Goal: Information Seeking & Learning: Find contact information

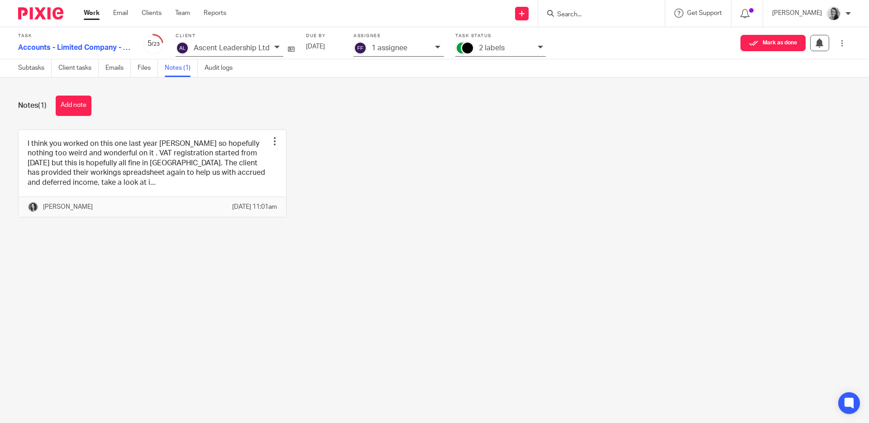
click at [592, 16] on input "Search" at bounding box center [596, 15] width 81 height 8
type input "p"
type input "spinn"
click at [617, 29] on link at bounding box center [611, 36] width 112 height 14
click at [616, 31] on link at bounding box center [611, 36] width 112 height 14
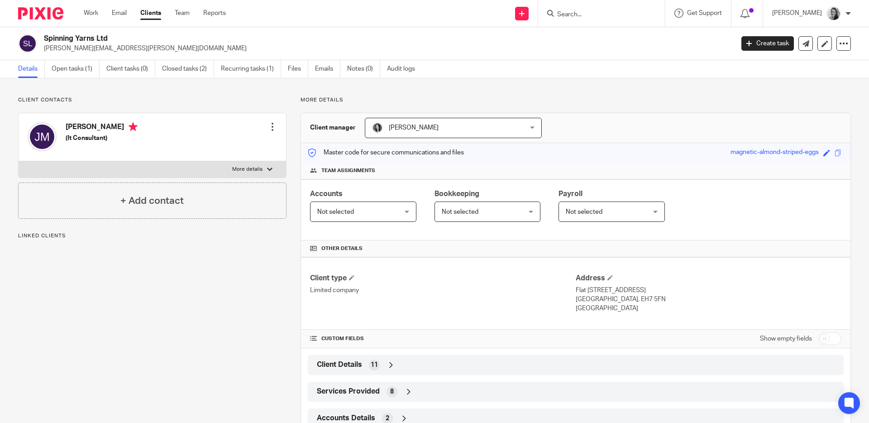
scroll to position [31, 0]
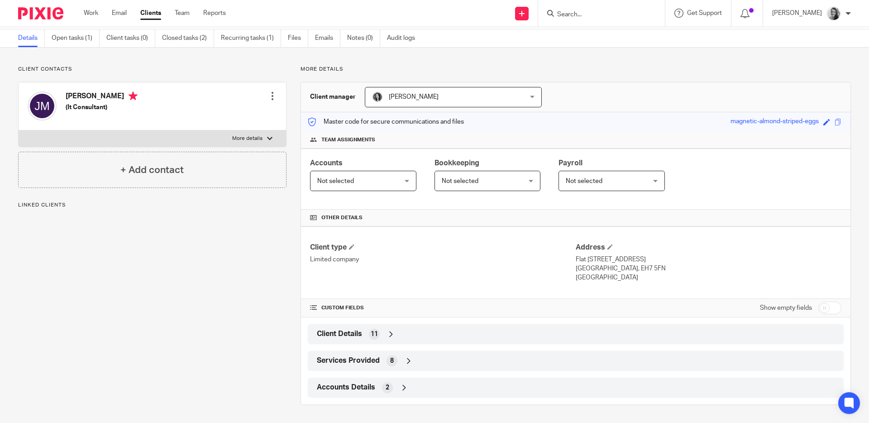
click at [466, 330] on div "Client Details 11" at bounding box center [576, 333] width 522 height 15
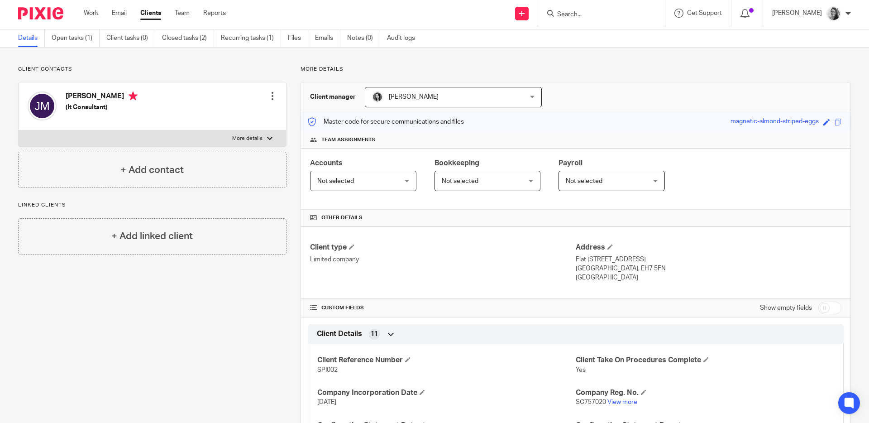
scroll to position [233, 0]
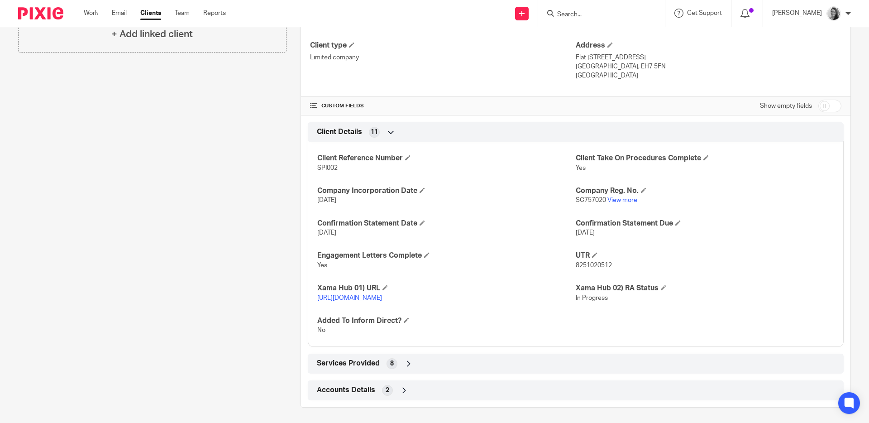
click at [324, 166] on span "SPI002" at bounding box center [327, 168] width 20 height 6
copy span "SPI002"
click at [591, 268] on span "8251020512" at bounding box center [594, 265] width 36 height 6
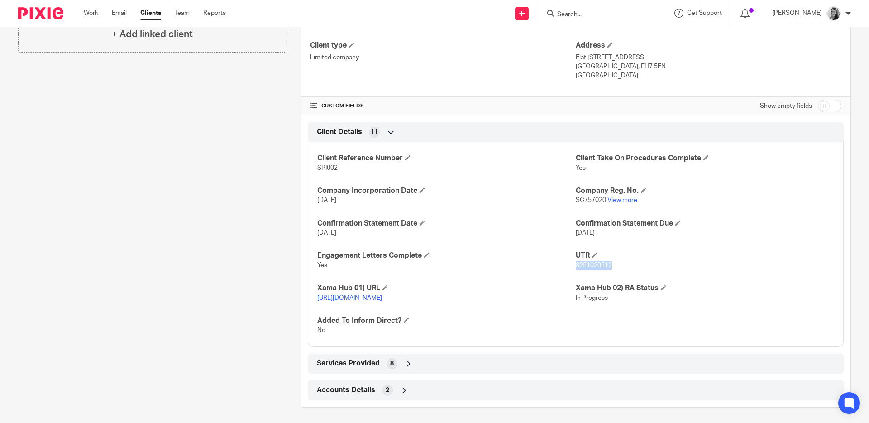
copy span "8251020512"
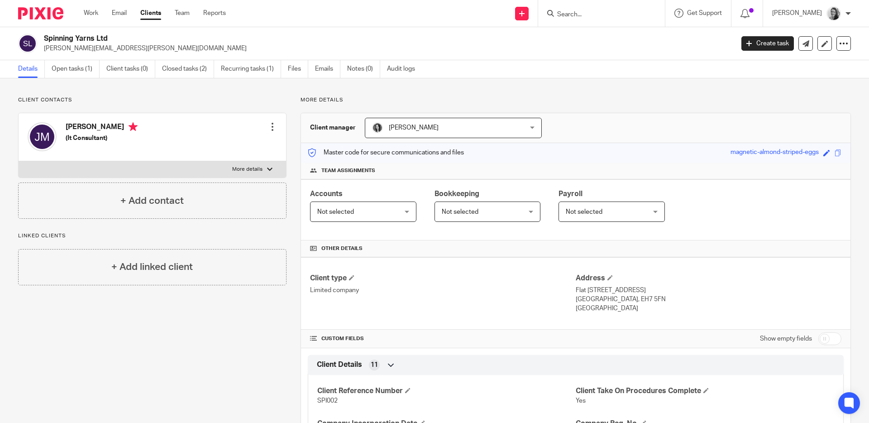
scroll to position [191, 0]
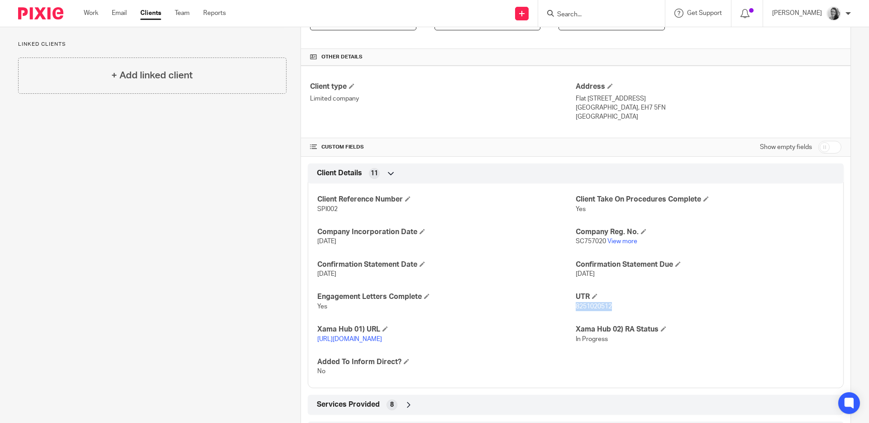
click at [594, 305] on span "8251020512" at bounding box center [594, 306] width 36 height 6
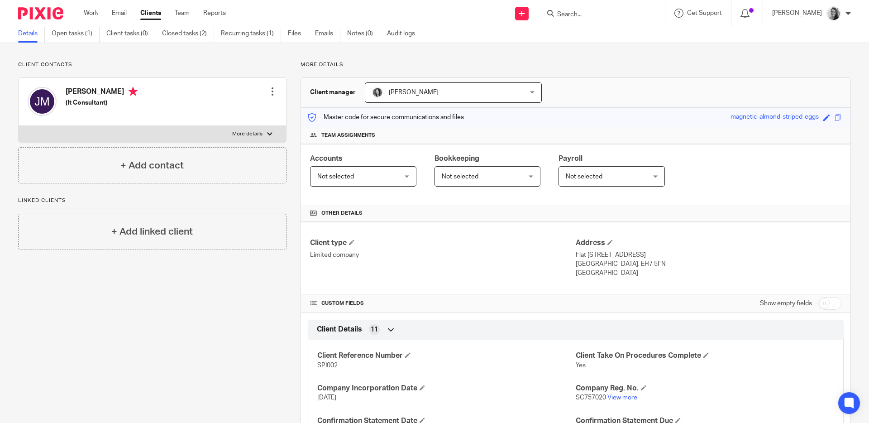
drag, startPoint x: 603, startPoint y: 266, endPoint x: 644, endPoint y: 267, distance: 41.7
click at [644, 267] on p "[GEOGRAPHIC_DATA], EH7 5FN" at bounding box center [709, 263] width 266 height 9
copy p "EH7 5FN"
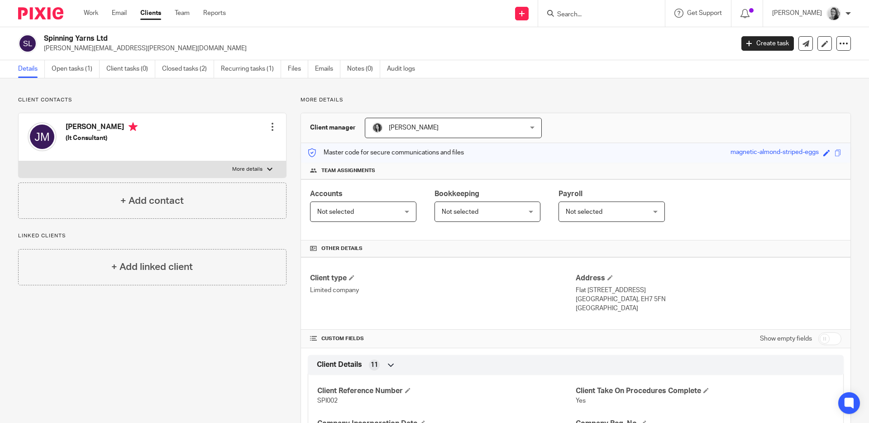
click at [229, 168] on label "More details" at bounding box center [153, 169] width 268 height 16
click at [19, 161] on input "More details" at bounding box center [18, 161] width 0 height 0
checkbox input "true"
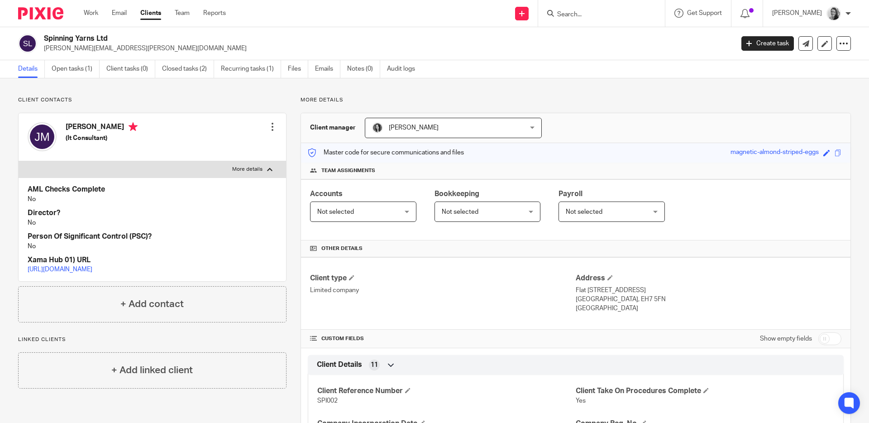
click at [634, 11] on input "Search" at bounding box center [596, 15] width 81 height 8
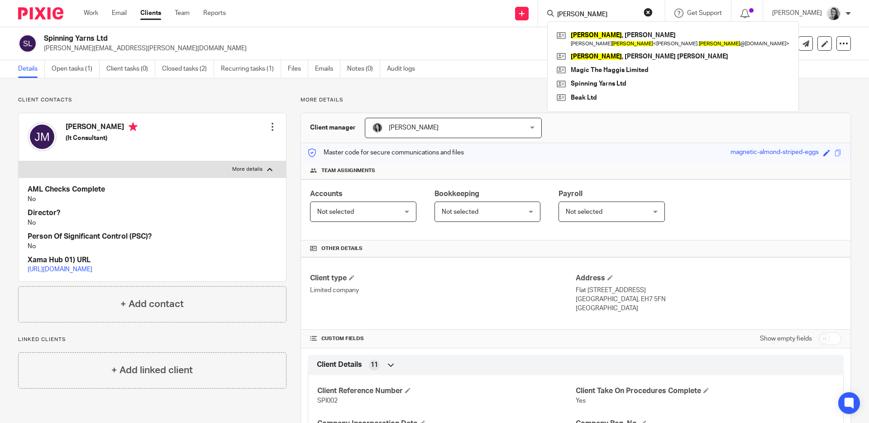
type input "mcconnell"
click button "submit" at bounding box center [0, 0] width 0 height 0
click at [649, 57] on link at bounding box center [673, 57] width 237 height 14
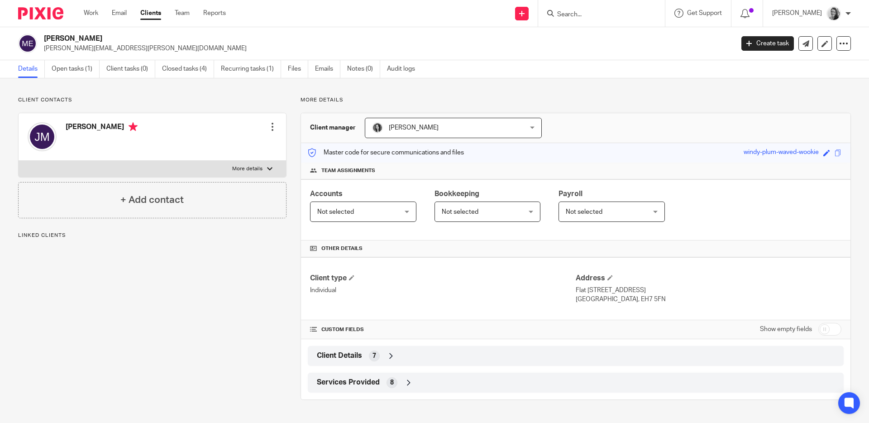
click at [268, 167] on div at bounding box center [269, 168] width 5 height 5
click at [19, 161] on input "More details" at bounding box center [18, 160] width 0 height 0
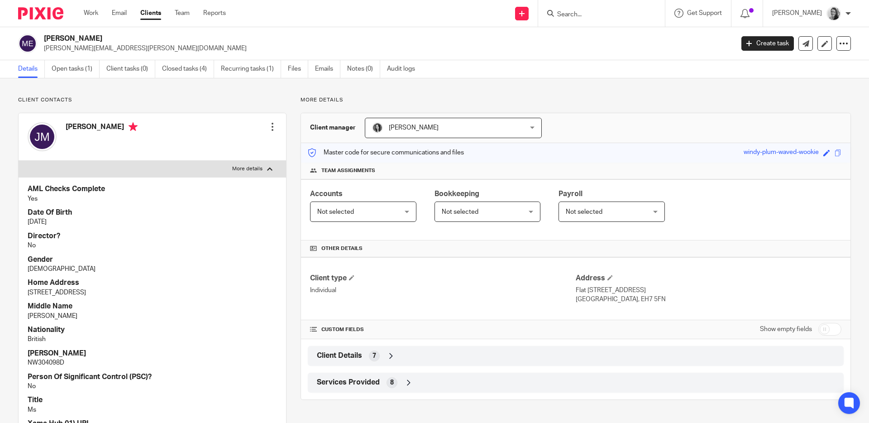
click at [241, 165] on label "More details" at bounding box center [153, 169] width 268 height 16
click at [19, 161] on input "More details" at bounding box center [18, 160] width 0 height 0
checkbox input "false"
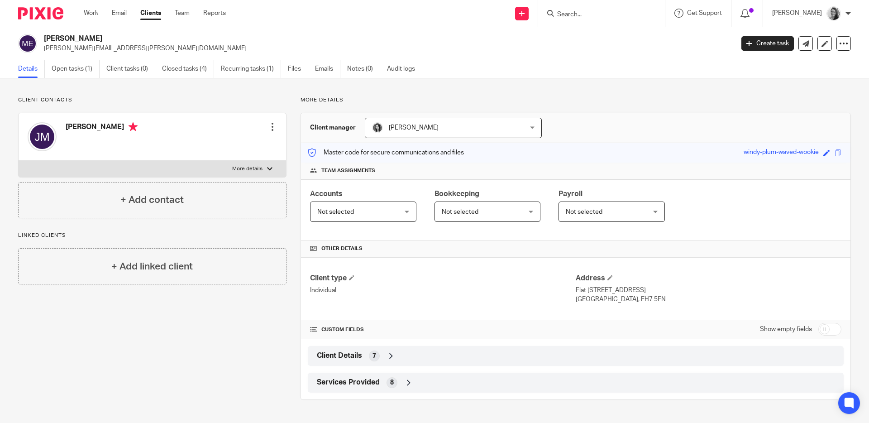
click at [633, 11] on input "Search" at bounding box center [596, 15] width 81 height 8
click at [630, 12] on input "magic" at bounding box center [596, 15] width 81 height 8
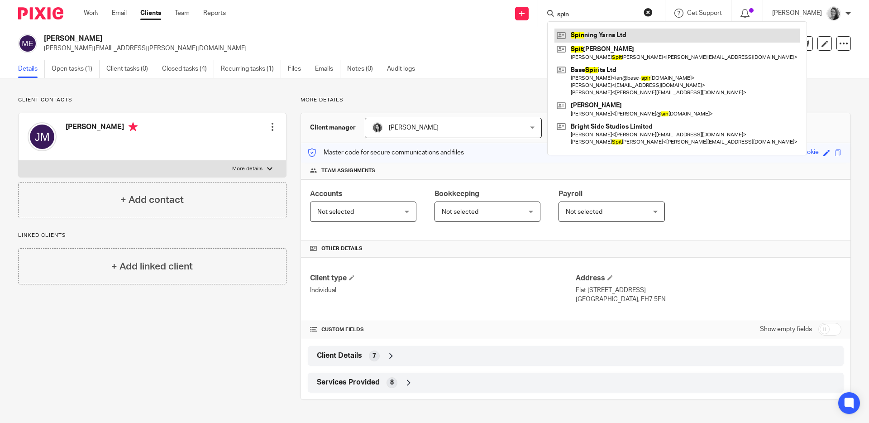
type input "spin"
click at [650, 33] on link at bounding box center [677, 36] width 245 height 14
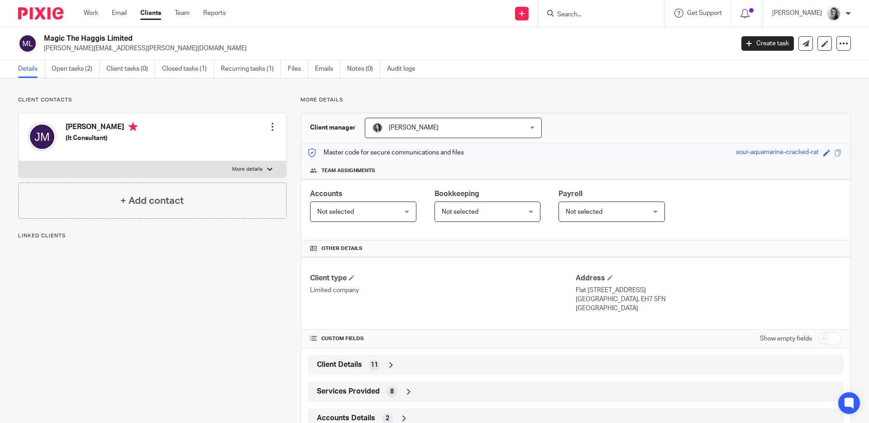
click at [263, 163] on label "More details" at bounding box center [153, 169] width 268 height 16
click at [19, 161] on input "More details" at bounding box center [18, 161] width 0 height 0
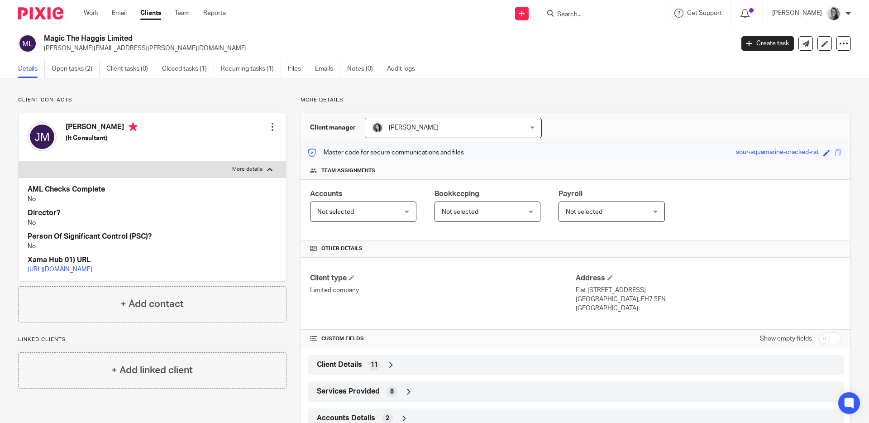
click at [263, 163] on label "More details" at bounding box center [153, 169] width 268 height 16
click at [19, 161] on input "More details" at bounding box center [18, 161] width 0 height 0
checkbox input "false"
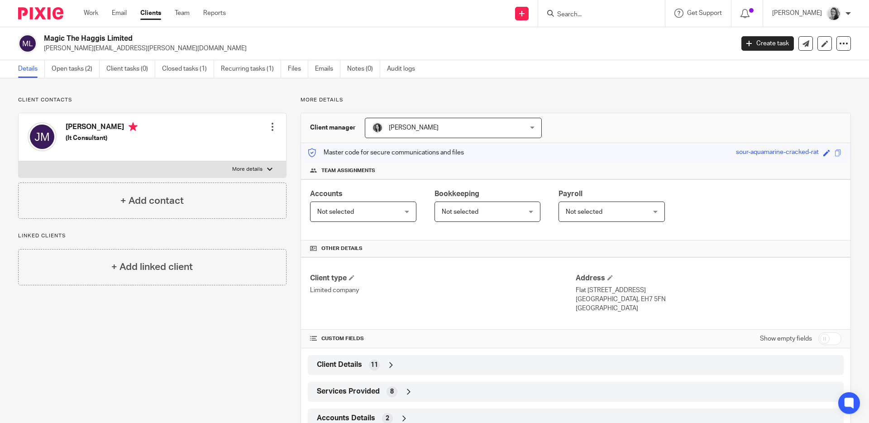
scroll to position [31, 0]
drag, startPoint x: 129, startPoint y: 49, endPoint x: 42, endPoint y: 49, distance: 87.8
click at [42, 49] on div "Spinning Yarns Ltd [PERSON_NAME][EMAIL_ADDRESS][PERSON_NAME][DOMAIN_NAME]" at bounding box center [373, 43] width 710 height 19
copy p "[PERSON_NAME][EMAIL_ADDRESS][PERSON_NAME][DOMAIN_NAME]"
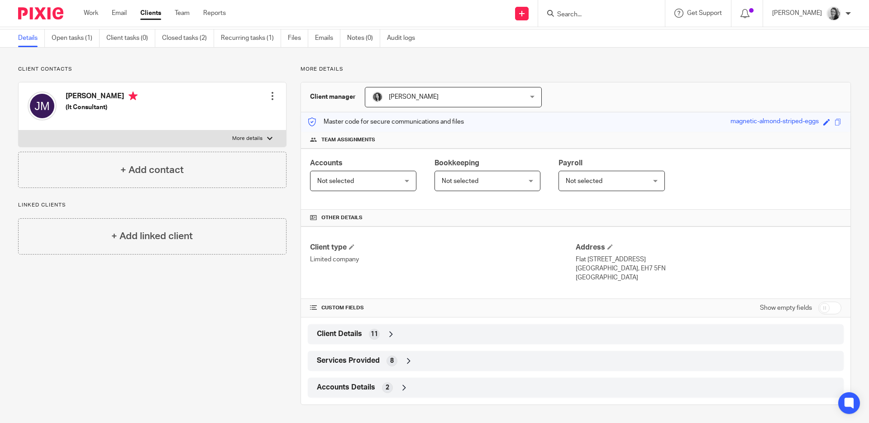
click at [487, 333] on div "Client Details 11" at bounding box center [576, 333] width 522 height 15
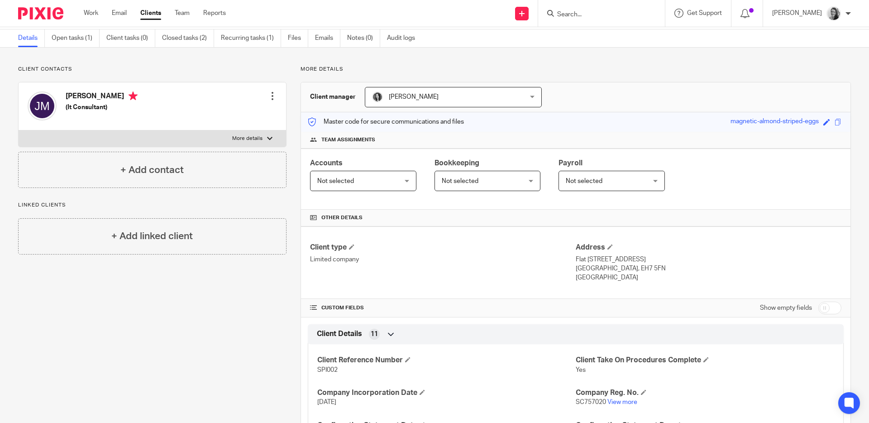
scroll to position [127, 0]
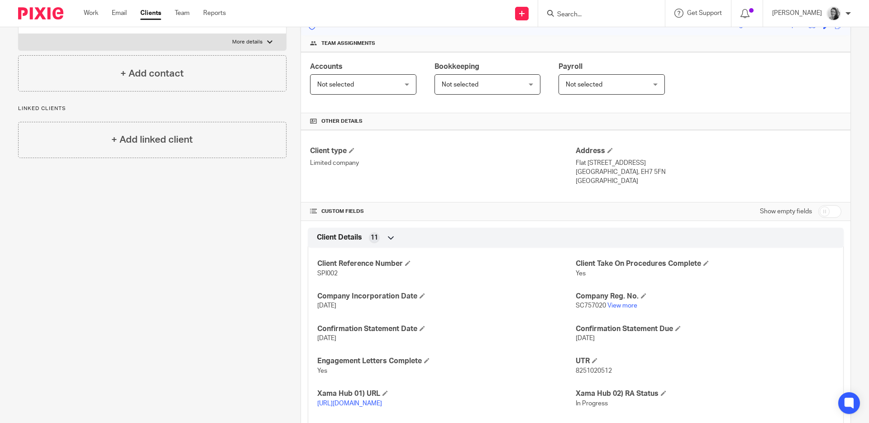
click at [592, 304] on span "SC757020" at bounding box center [591, 305] width 30 height 6
copy span "SC757020"
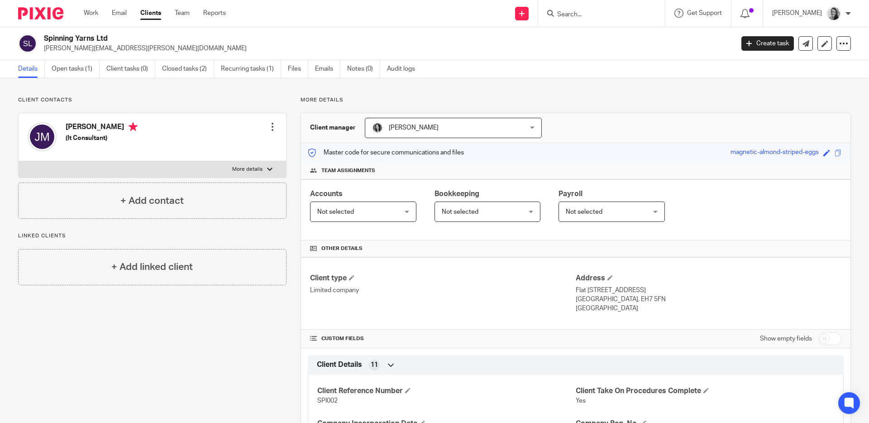
click at [603, 16] on input "Search" at bounding box center [596, 15] width 81 height 8
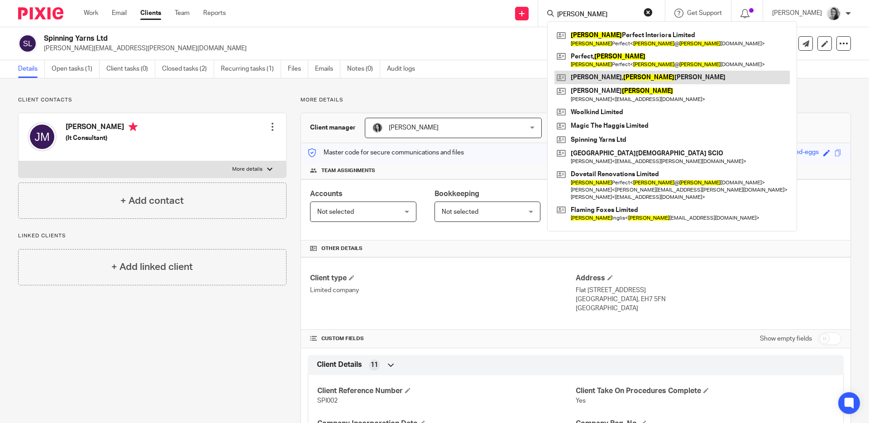
type input "jane"
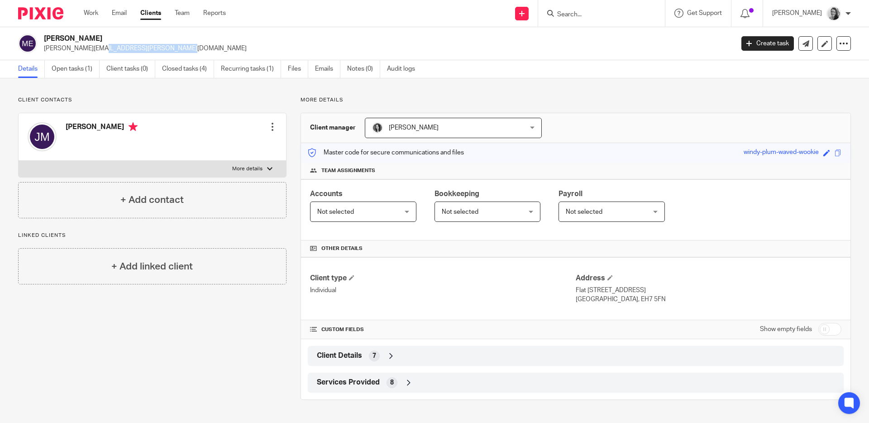
drag, startPoint x: 43, startPoint y: 49, endPoint x: 122, endPoint y: 50, distance: 79.2
click at [122, 50] on div "[PERSON_NAME] [PERSON_NAME][EMAIL_ADDRESS][PERSON_NAME][DOMAIN_NAME]" at bounding box center [373, 43] width 710 height 19
copy p "[PERSON_NAME][EMAIL_ADDRESS][PERSON_NAME][DOMAIN_NAME]"
click at [413, 364] on div "Client Details 7" at bounding box center [576, 356] width 536 height 20
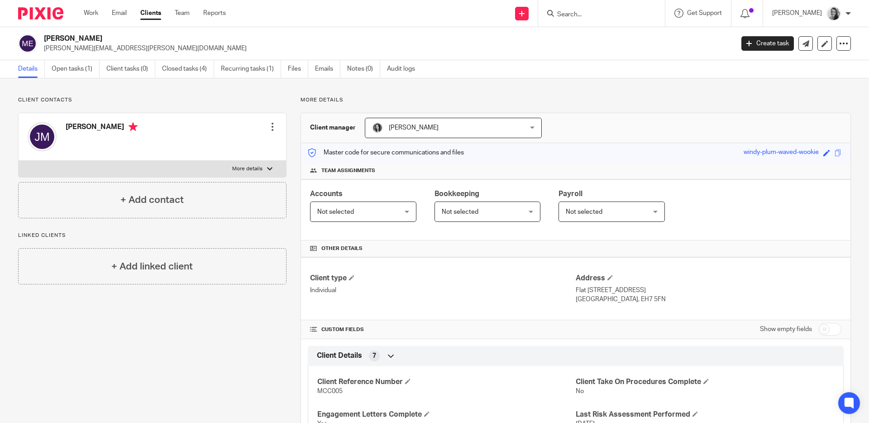
scroll to position [143, 0]
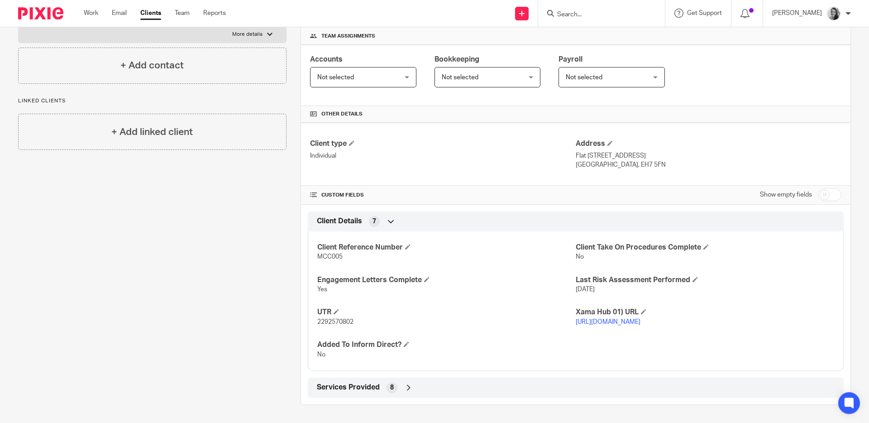
click at [446, 385] on div "Services Provided 8" at bounding box center [576, 387] width 522 height 15
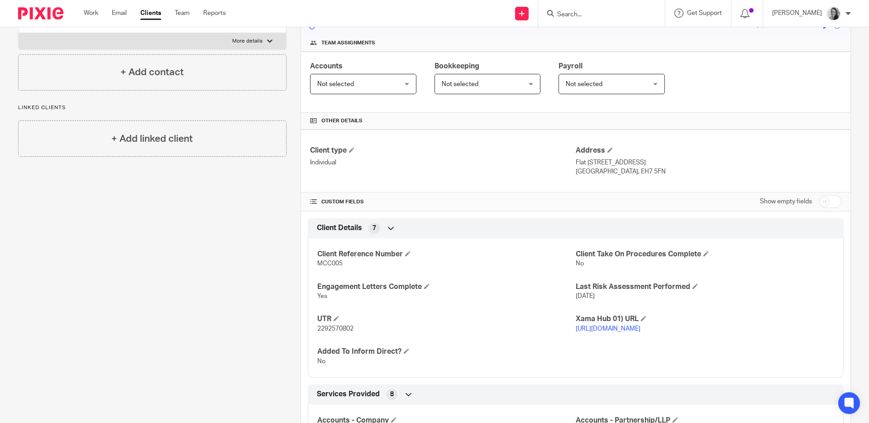
scroll to position [0, 0]
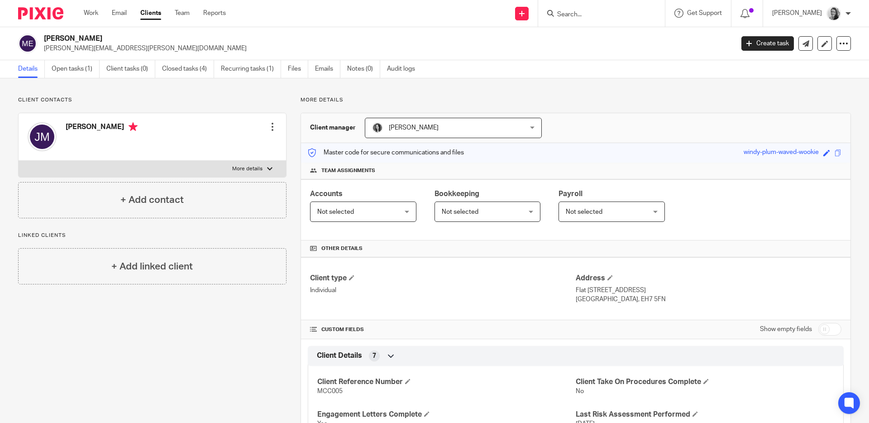
click at [823, 328] on input "checkbox" at bounding box center [829, 329] width 23 height 13
checkbox input "true"
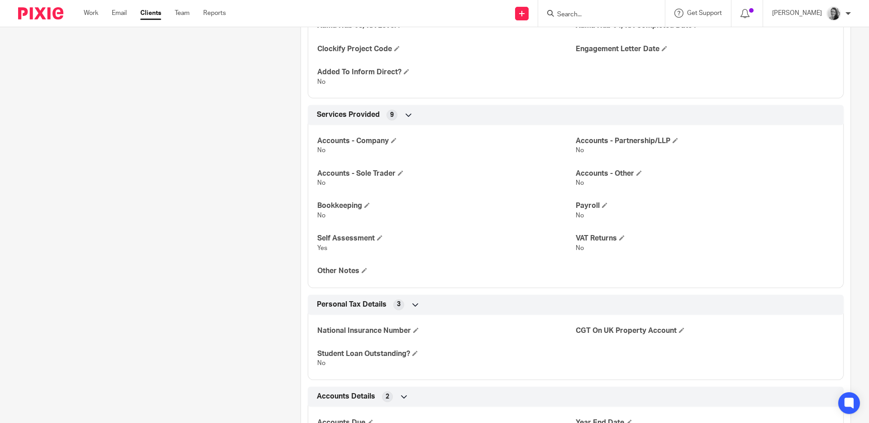
scroll to position [618, 0]
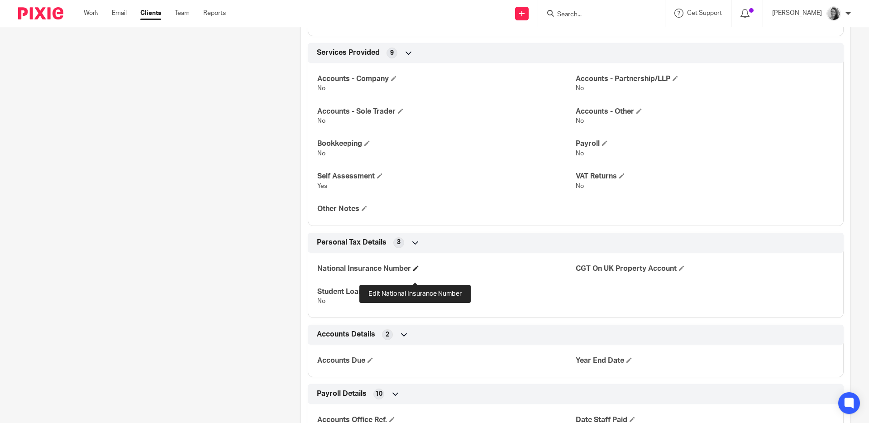
click at [416, 271] on span at bounding box center [415, 267] width 5 height 5
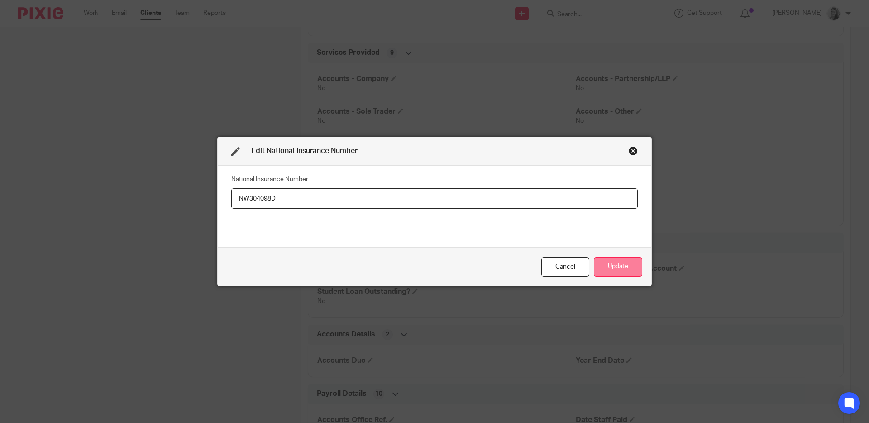
type input "NW304098D"
click at [607, 262] on button "Update" at bounding box center [618, 266] width 48 height 19
